Goal: Navigation & Orientation: Understand site structure

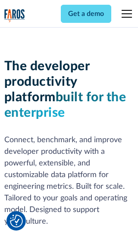
scroll to position [130, 0]
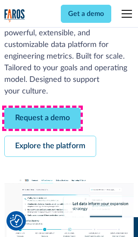
click at [42, 118] on link "Request a demo" at bounding box center [42, 118] width 76 height 21
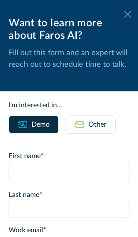
click at [127, 14] on icon at bounding box center [127, 14] width 7 height 6
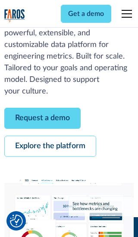
scroll to position [158, 0]
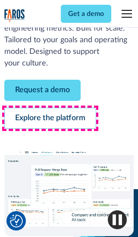
click at [50, 118] on link "Explore the platform" at bounding box center [50, 118] width 92 height 21
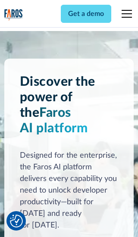
scroll to position [6464, 0]
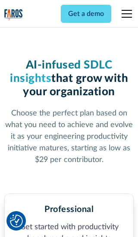
scroll to position [1336, 0]
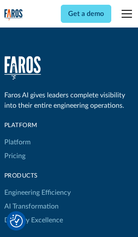
click at [17, 135] on link "Platform" at bounding box center [17, 142] width 26 height 14
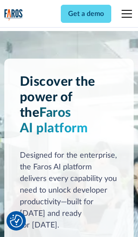
scroll to position [6740, 0]
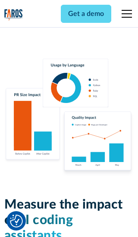
scroll to position [5338, 0]
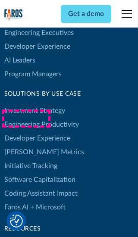
click at [26, 145] on link "[PERSON_NAME] Metrics" at bounding box center [44, 152] width 80 height 14
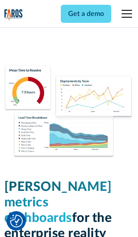
scroll to position [3769, 0]
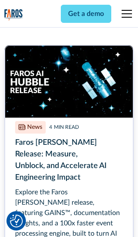
scroll to position [3890, 0]
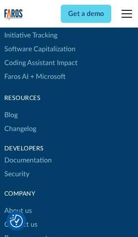
click at [20, 122] on link "Changelog" at bounding box center [20, 129] width 32 height 14
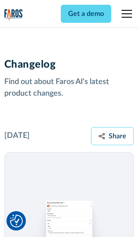
scroll to position [10392, 0]
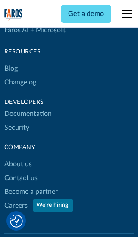
click at [18, 157] on link "About us" at bounding box center [18, 164] width 28 height 14
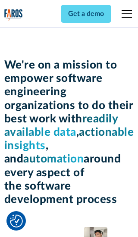
scroll to position [2969, 0]
